Goal: Obtain resource: Obtain resource

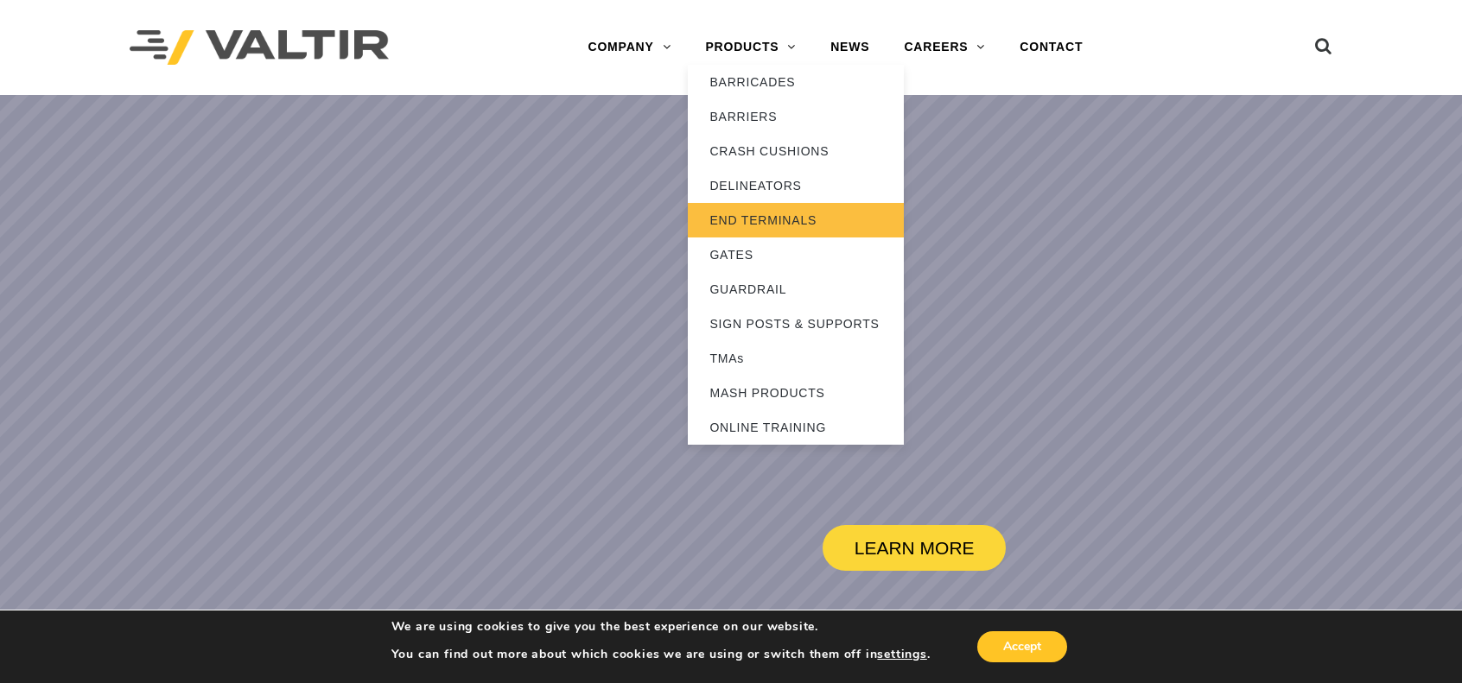
click at [760, 215] on link "END TERMINALS" at bounding box center [796, 220] width 216 height 35
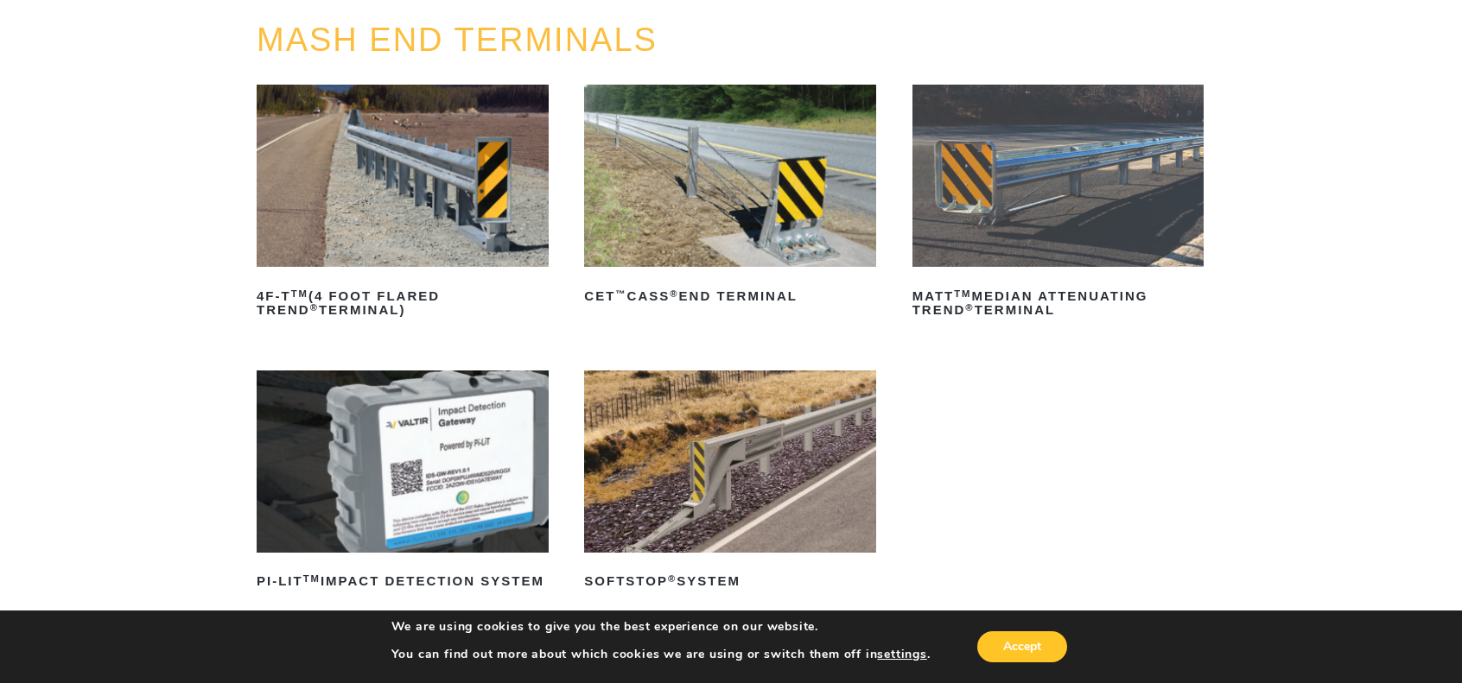
scroll to position [173, 0]
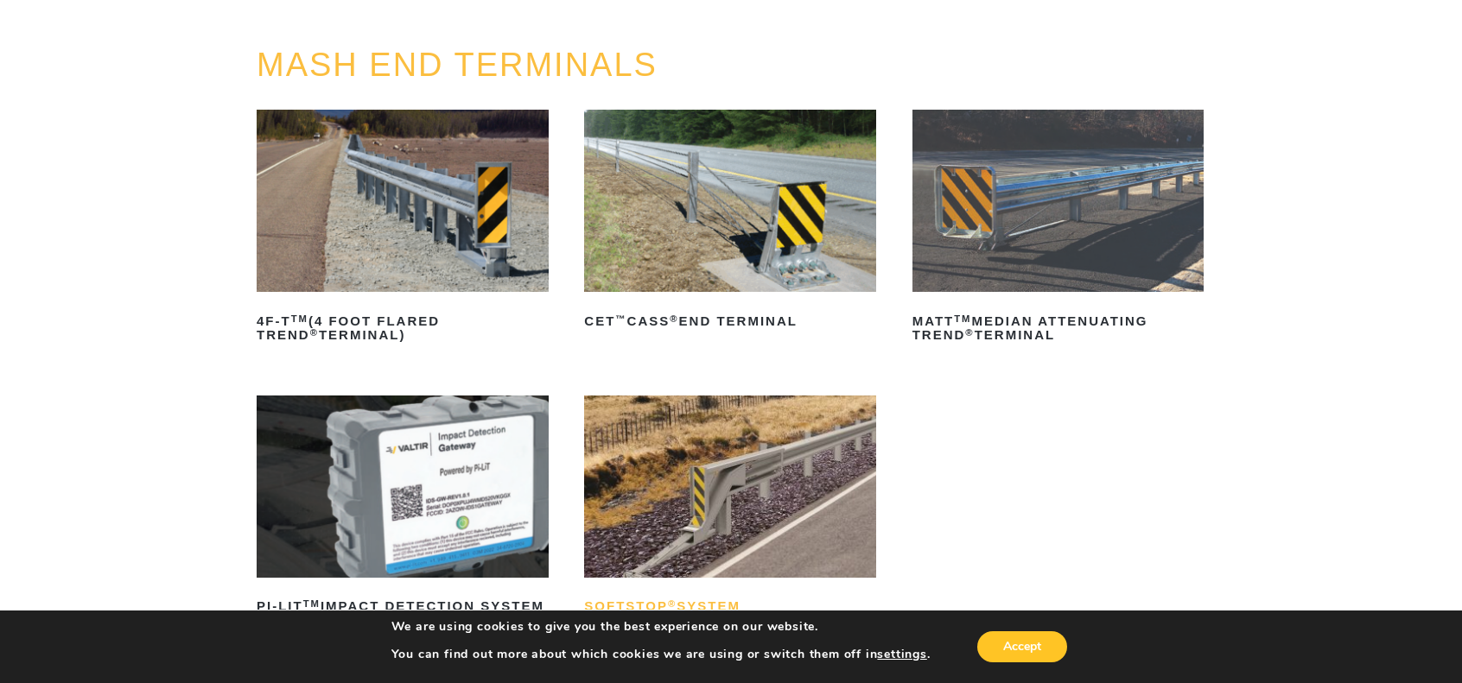
click at [694, 602] on h2 "SoftStop ® System" at bounding box center [730, 608] width 292 height 28
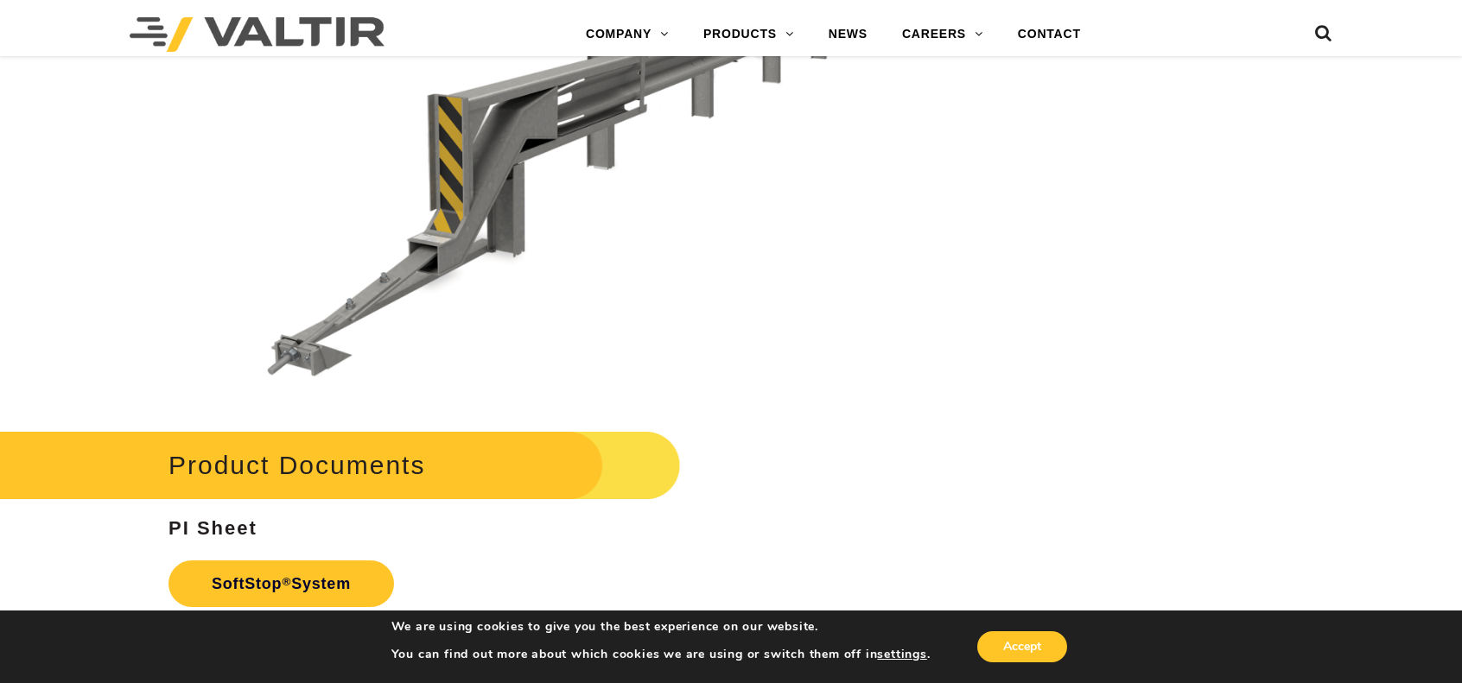
scroll to position [5617, 0]
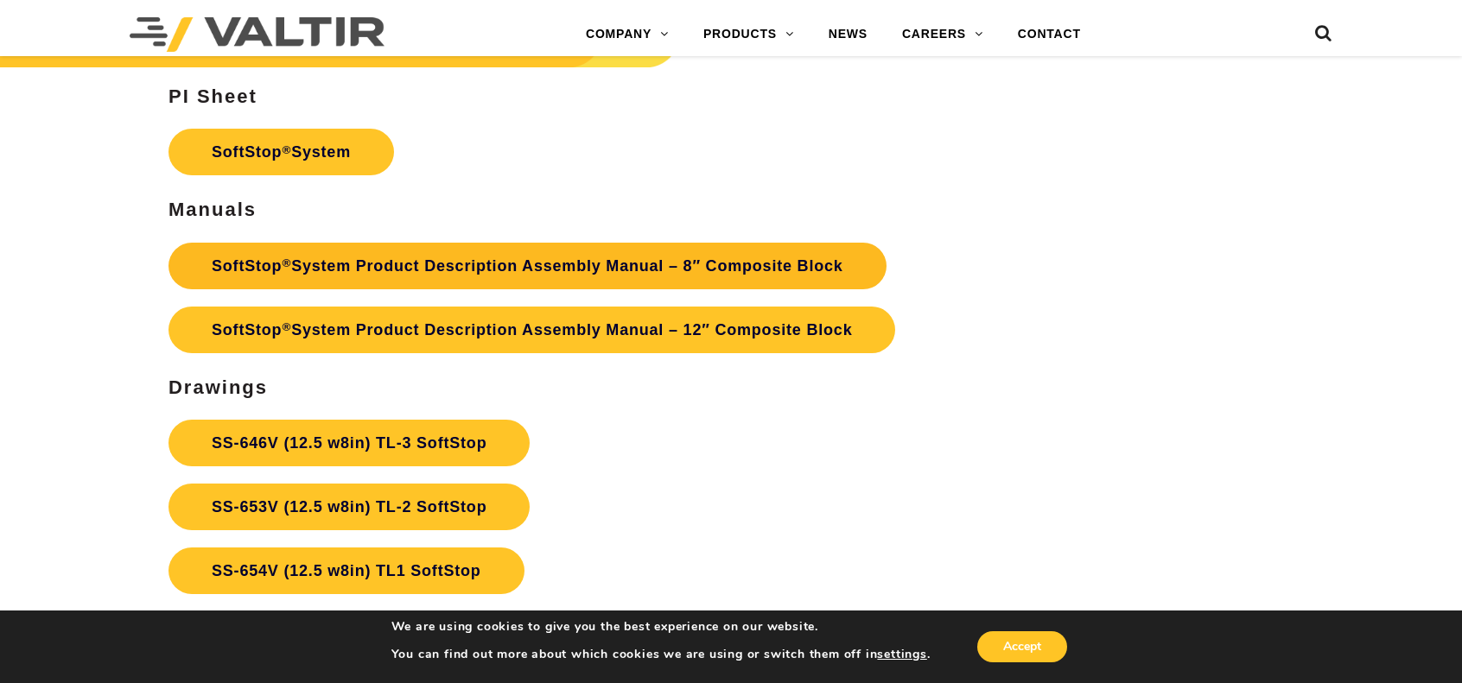
click at [580, 267] on link "SoftStop ® System Product Description Assembly Manual – 8″ Composite Block" at bounding box center [527, 266] width 718 height 47
